Goal: Check status: Check status

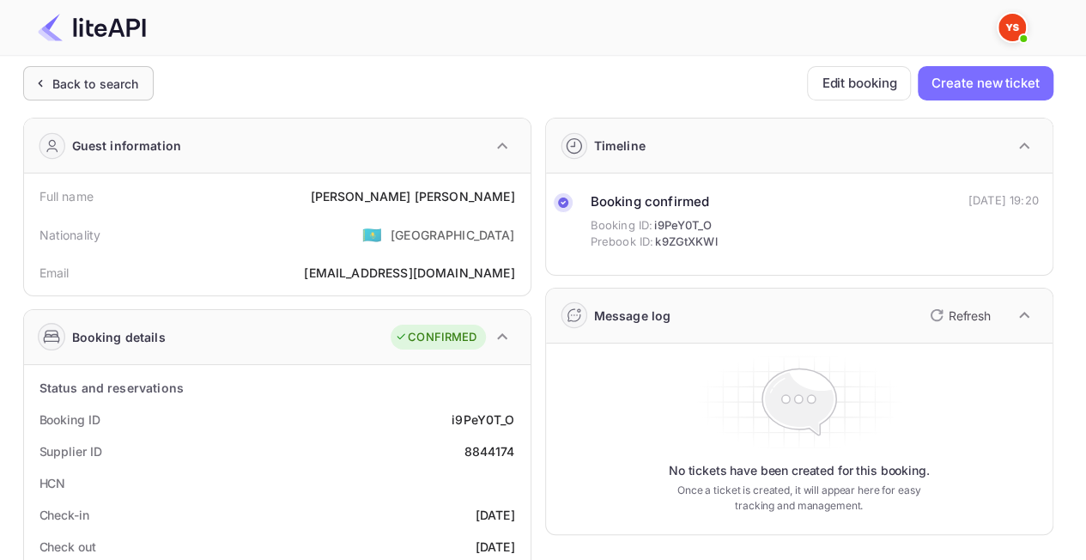
click at [59, 70] on div "Back to search" at bounding box center [88, 83] width 131 height 34
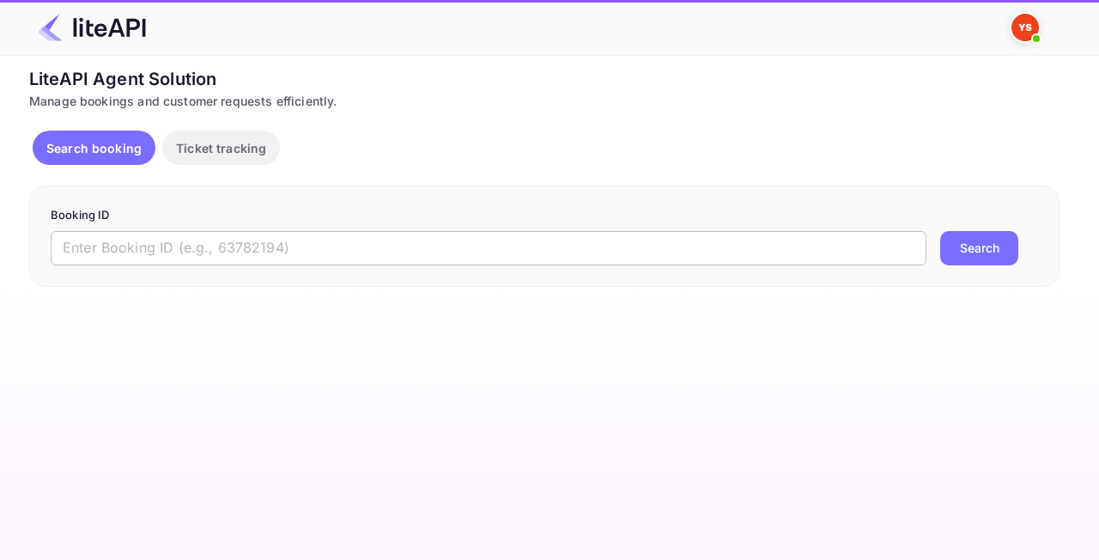
click at [182, 240] on input "text" at bounding box center [489, 248] width 876 height 34
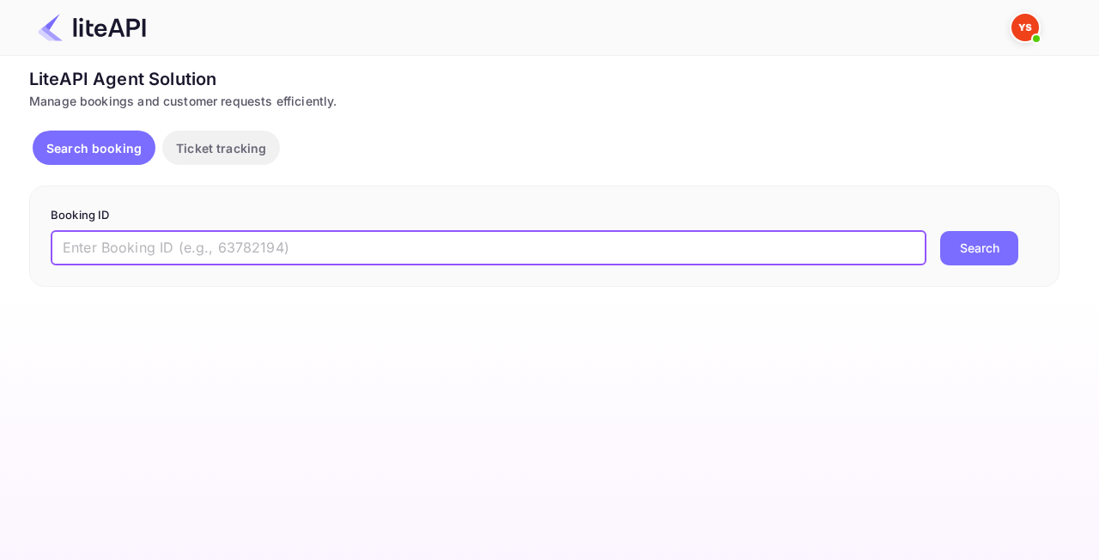
paste input "8746001"
type input "8746001"
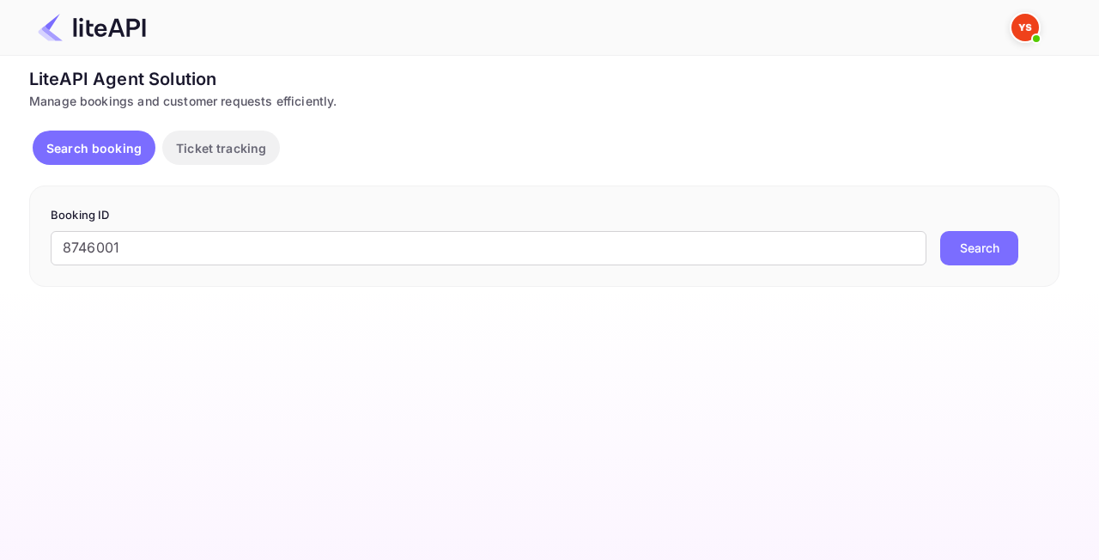
click at [958, 246] on button "Search" at bounding box center [979, 248] width 78 height 34
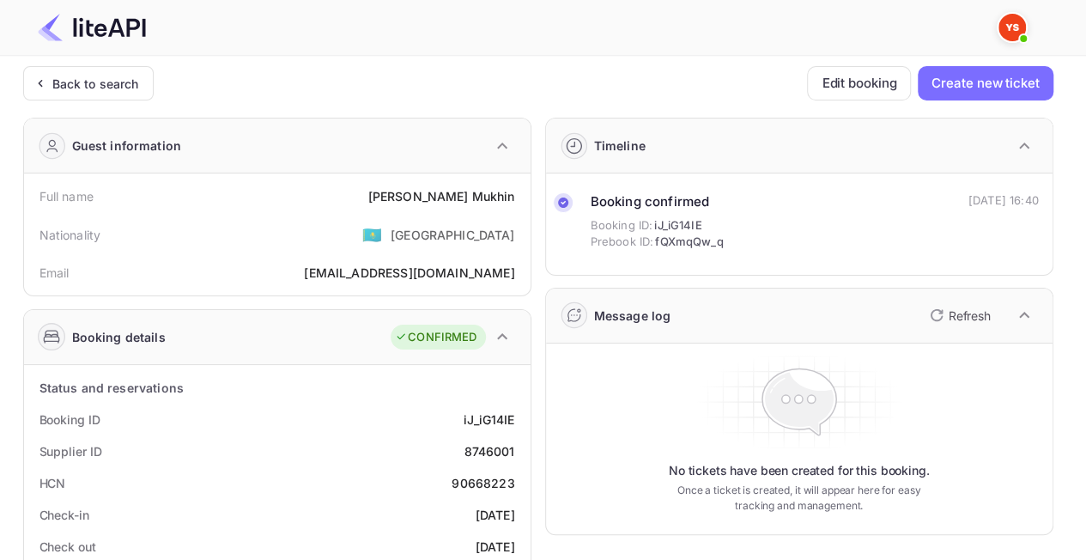
click at [469, 347] on div "CONFIRMED" at bounding box center [438, 338] width 94 height 26
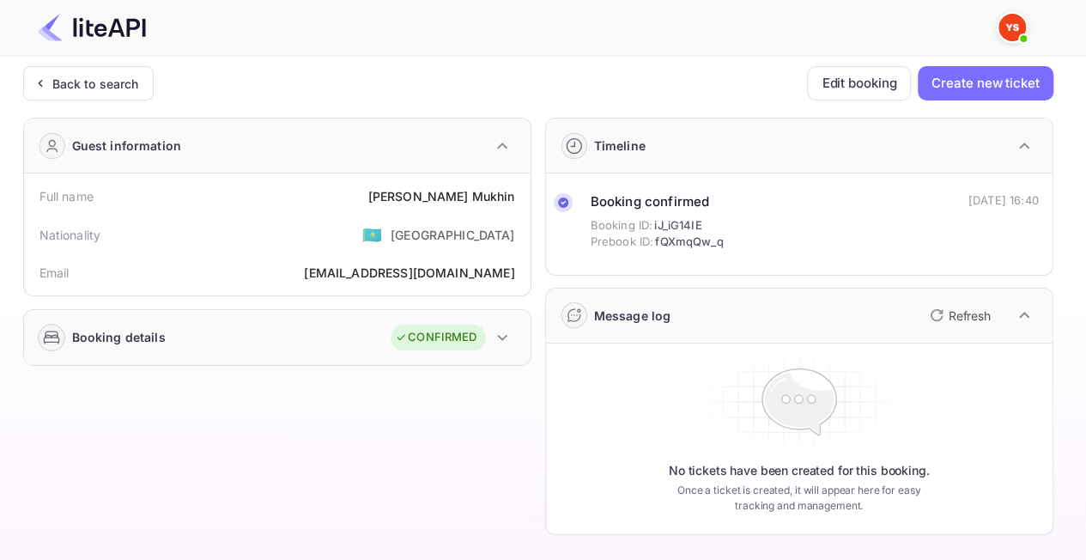
click at [471, 343] on div "CONFIRMED" at bounding box center [436, 337] width 82 height 17
